Goal: Information Seeking & Learning: Learn about a topic

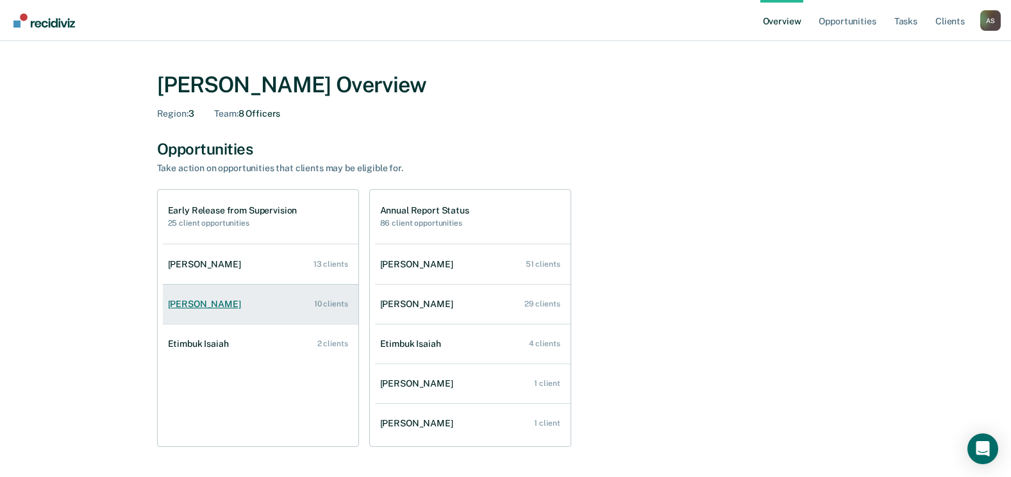
click at [273, 302] on link "[PERSON_NAME] 10 clients" at bounding box center [261, 304] width 196 height 37
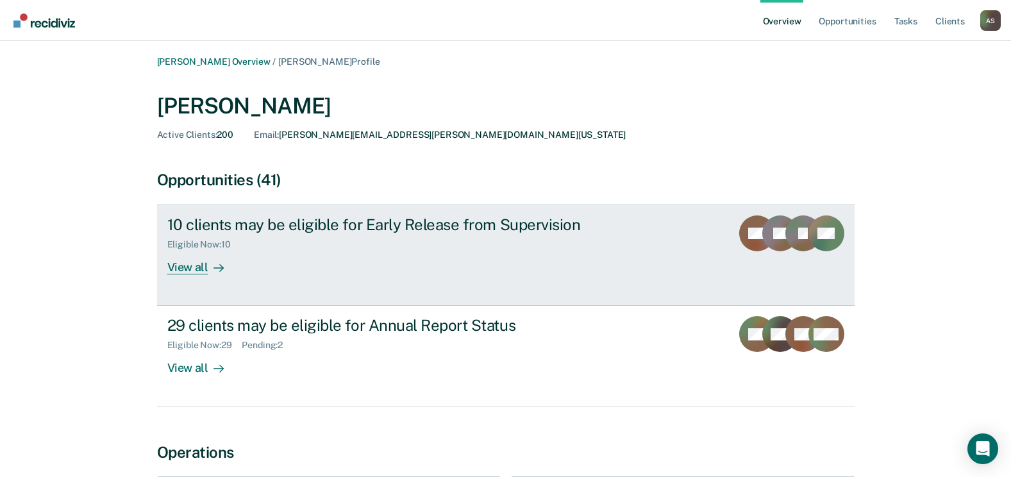
click at [180, 263] on div "View all" at bounding box center [203, 262] width 72 height 25
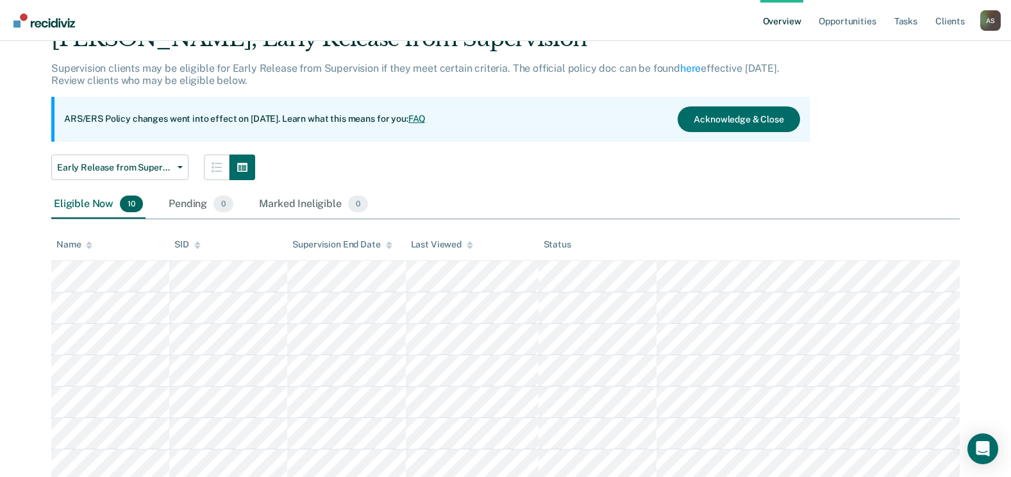
scroll to position [64, 0]
